Goal: Task Accomplishment & Management: Manage account settings

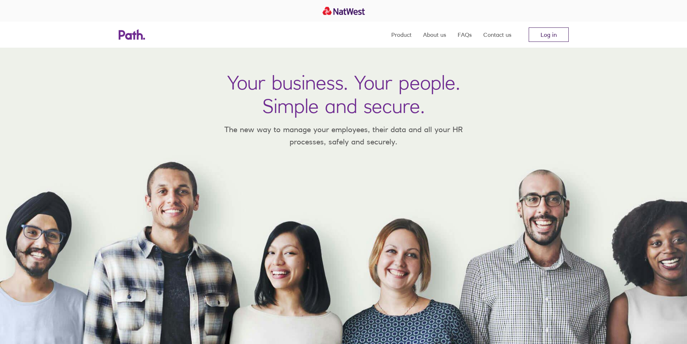
click at [552, 34] on link "Log in" at bounding box center [549, 34] width 40 height 14
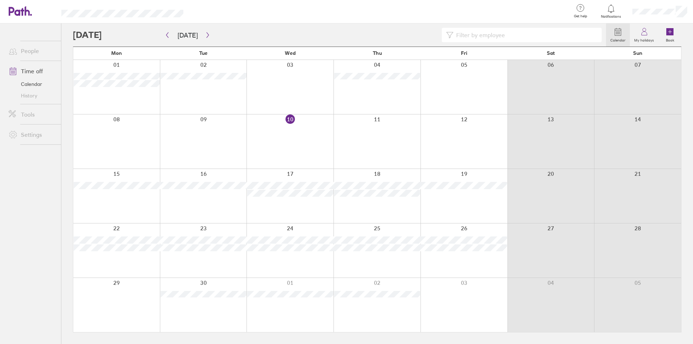
click at [62, 121] on div "Calendar My holidays Book [DATE] [DATE] Mon Tue Wed Thu Fri Sat Sun 01 02 03 04…" at bounding box center [376, 183] width 631 height 320
click at [65, 121] on div "Calendar My holidays Book [DATE] [DATE] Mon Tue Wed Thu Fri Sat Sun 01 02 03 04…" at bounding box center [376, 183] width 631 height 320
click at [65, 119] on div "Calendar My holidays Book [DATE] [DATE] Mon Tue Wed Thu Fri Sat Sun 01 02 03 04…" at bounding box center [376, 183] width 631 height 320
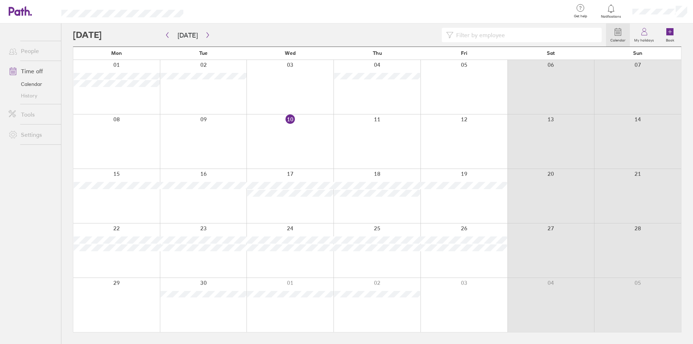
click at [65, 118] on div "Calendar My holidays Book [DATE] [DATE] Mon Tue Wed Thu Fri Sat Sun 01 02 03 04…" at bounding box center [376, 183] width 631 height 320
click at [65, 119] on div "Calendar My holidays Book [DATE] [DATE] Mon Tue Wed Thu Fri Sat Sun 01 02 03 04…" at bounding box center [376, 183] width 631 height 320
click at [224, 33] on div at bounding box center [339, 35] width 533 height 14
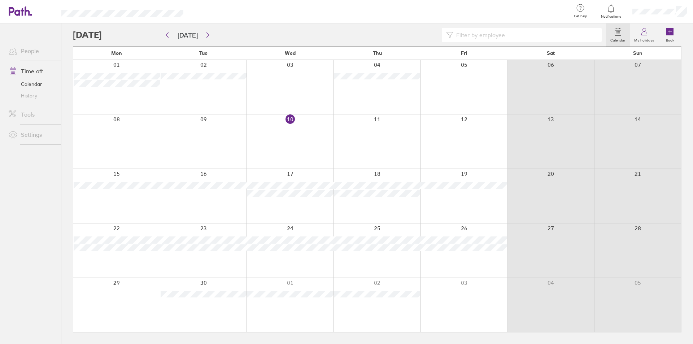
click at [220, 31] on div at bounding box center [339, 35] width 533 height 14
click at [216, 31] on div at bounding box center [339, 35] width 533 height 14
click at [64, 119] on div "Calendar My holidays Book [DATE] [DATE] Mon Tue Wed Thu Fri Sat Sun 01 02 03 04…" at bounding box center [376, 183] width 631 height 320
click at [65, 119] on div "Calendar My holidays Book [DATE] [DATE] Mon Tue Wed Thu Fri Sat Sun 01 02 03 04…" at bounding box center [376, 183] width 631 height 320
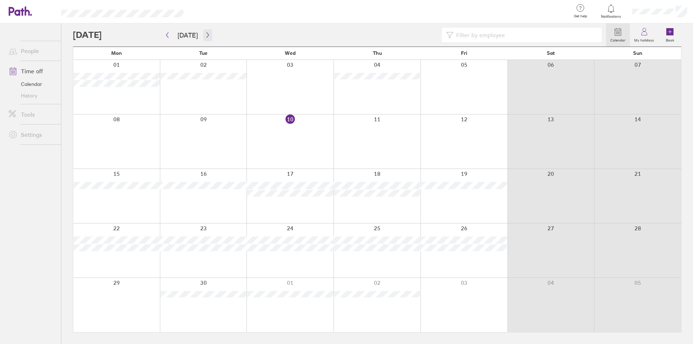
click at [203, 31] on button "button" at bounding box center [207, 35] width 9 height 12
click at [204, 31] on button "button" at bounding box center [207, 35] width 9 height 12
click at [204, 32] on button "button" at bounding box center [207, 35] width 9 height 12
click at [166, 31] on button "button" at bounding box center [167, 35] width 9 height 12
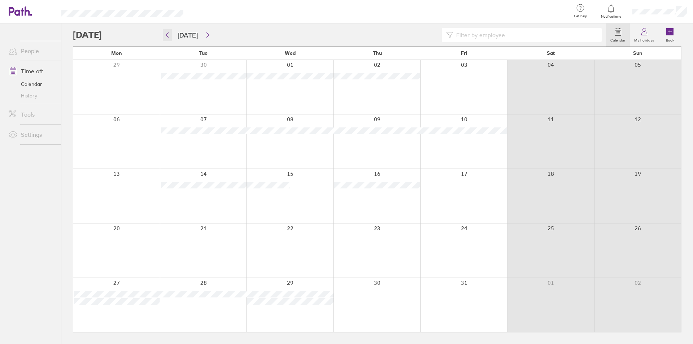
click at [166, 31] on button "button" at bounding box center [167, 35] width 9 height 12
click at [223, 33] on div at bounding box center [339, 35] width 533 height 14
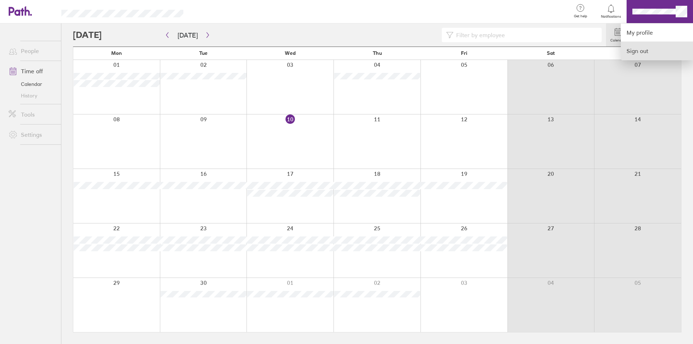
click at [638, 48] on link "Sign out" at bounding box center [657, 51] width 72 height 18
